Goal: Navigation & Orientation: Find specific page/section

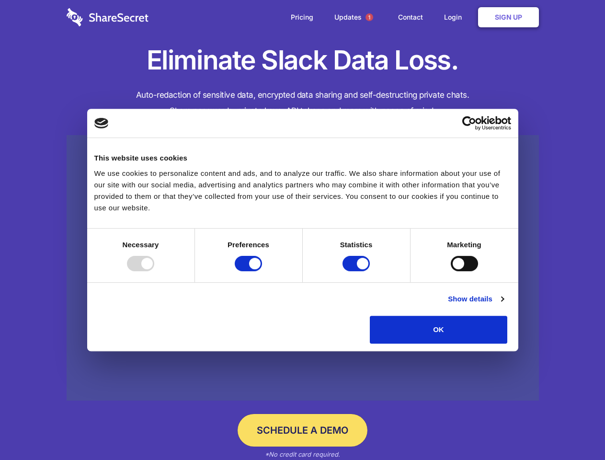
click at [154, 271] on div at bounding box center [140, 263] width 27 height 15
click at [262, 271] on input "Preferences" at bounding box center [248, 263] width 27 height 15
checkbox input "false"
click at [357, 271] on input "Statistics" at bounding box center [356, 263] width 27 height 15
checkbox input "false"
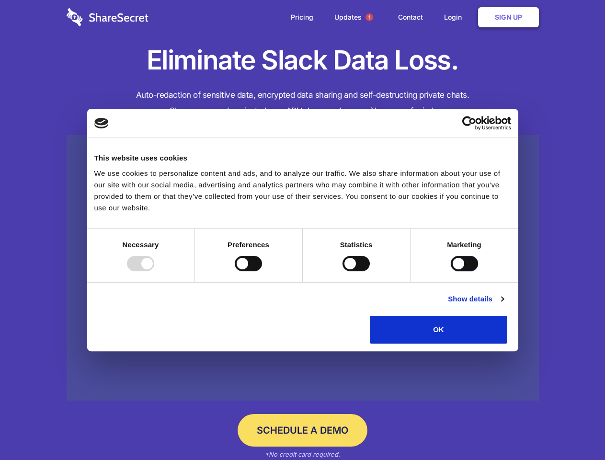
click at [451, 271] on input "Marketing" at bounding box center [464, 263] width 27 height 15
checkbox input "true"
click at [504, 305] on link "Show details" at bounding box center [476, 298] width 56 height 11
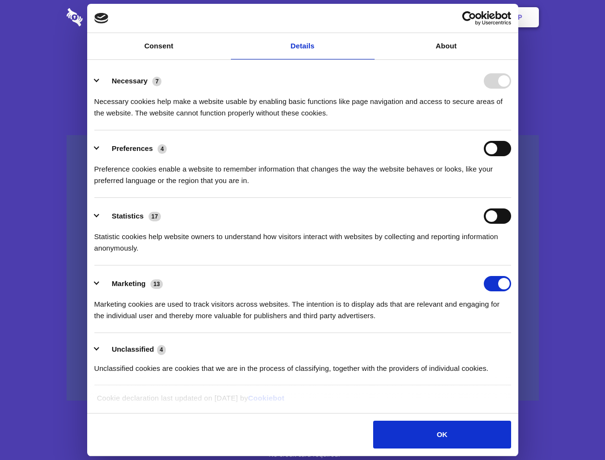
click at [511, 186] on div "Preferences 4 Preference cookies enable a website to remember information that …" at bounding box center [302, 164] width 417 height 46
click at [369, 17] on span "1" at bounding box center [370, 17] width 8 height 8
